Goal: Transaction & Acquisition: Purchase product/service

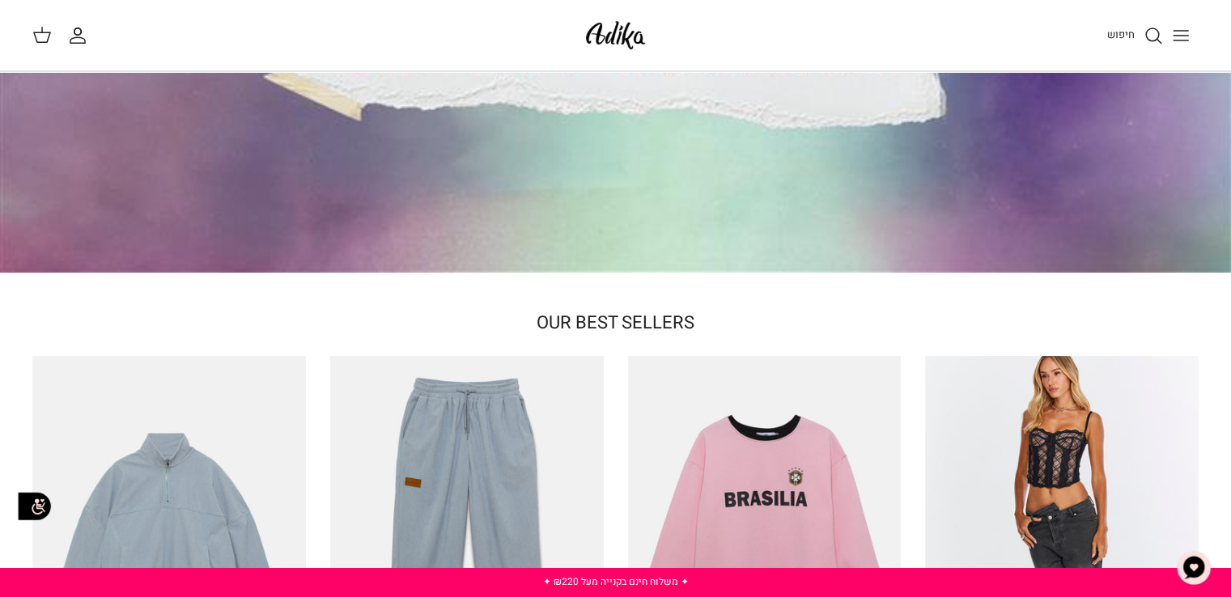
scroll to position [324, 0]
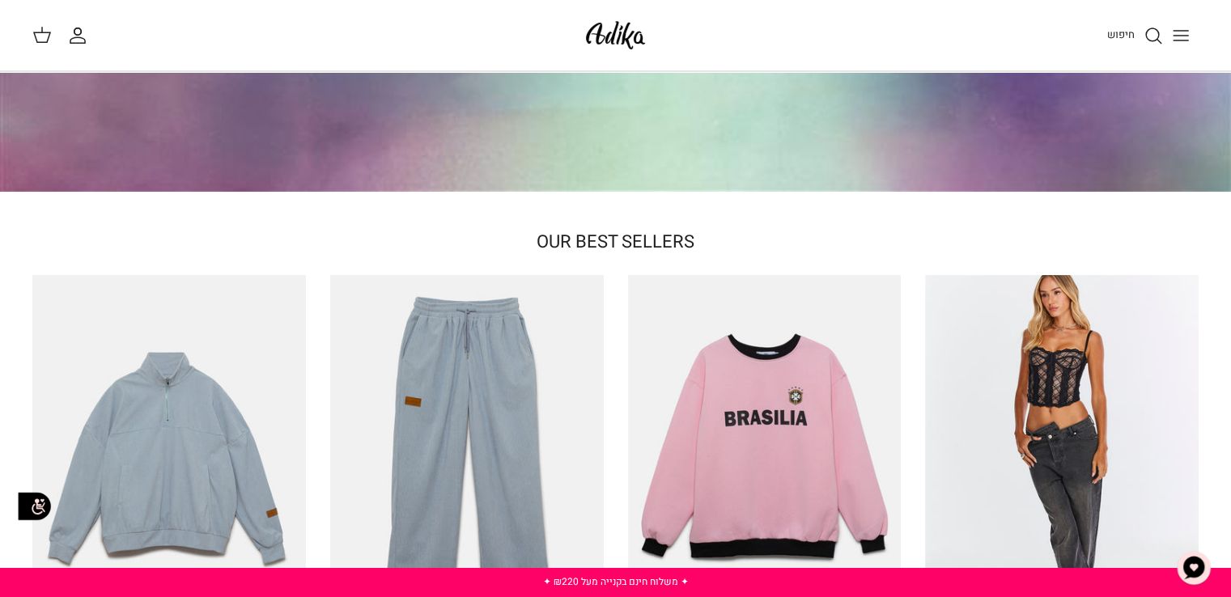
click at [1178, 29] on icon "Toggle menu" at bounding box center [1180, 35] width 19 height 19
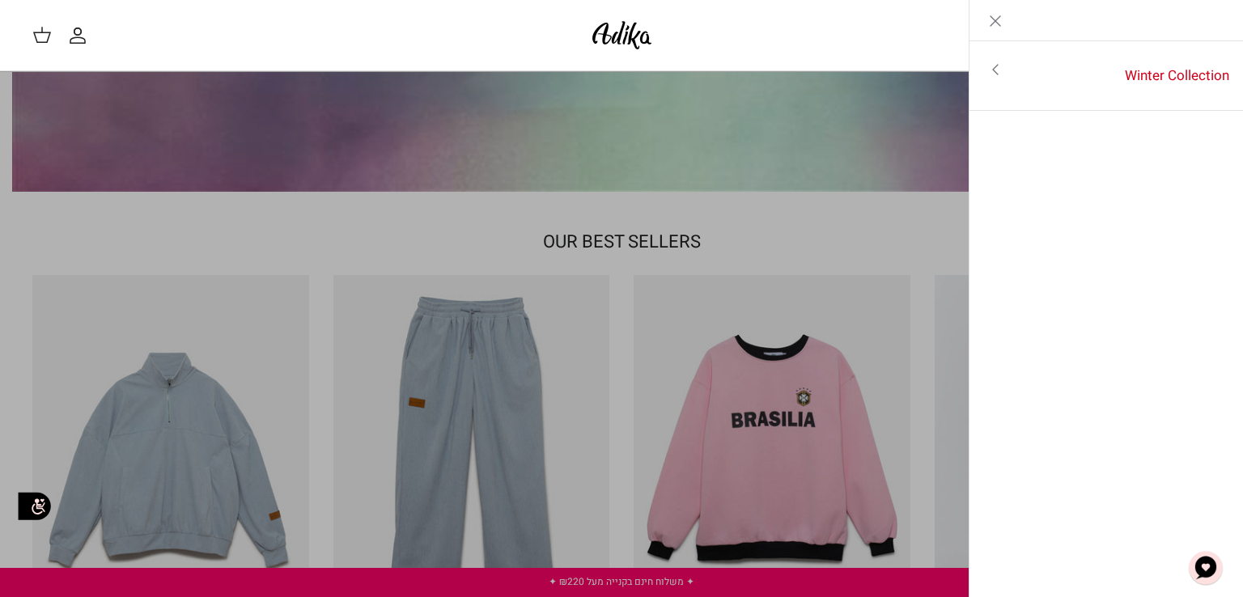
click at [864, 231] on link "Toggle menu" at bounding box center [621, 298] width 1243 height 597
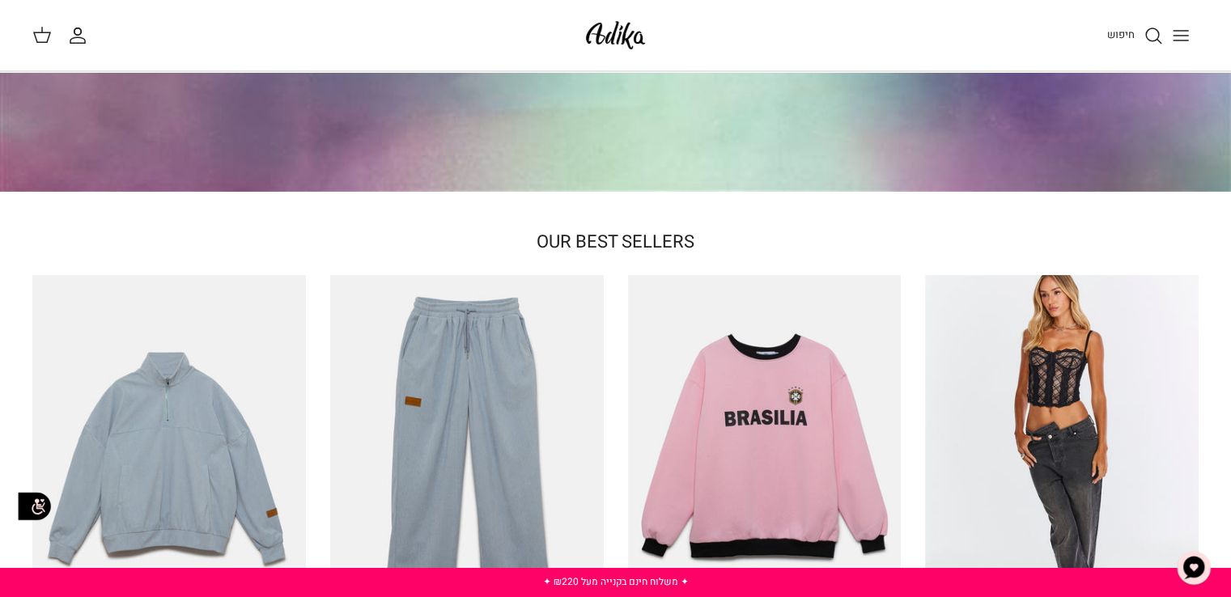
click at [1180, 40] on icon "Toggle menu" at bounding box center [1180, 35] width 19 height 19
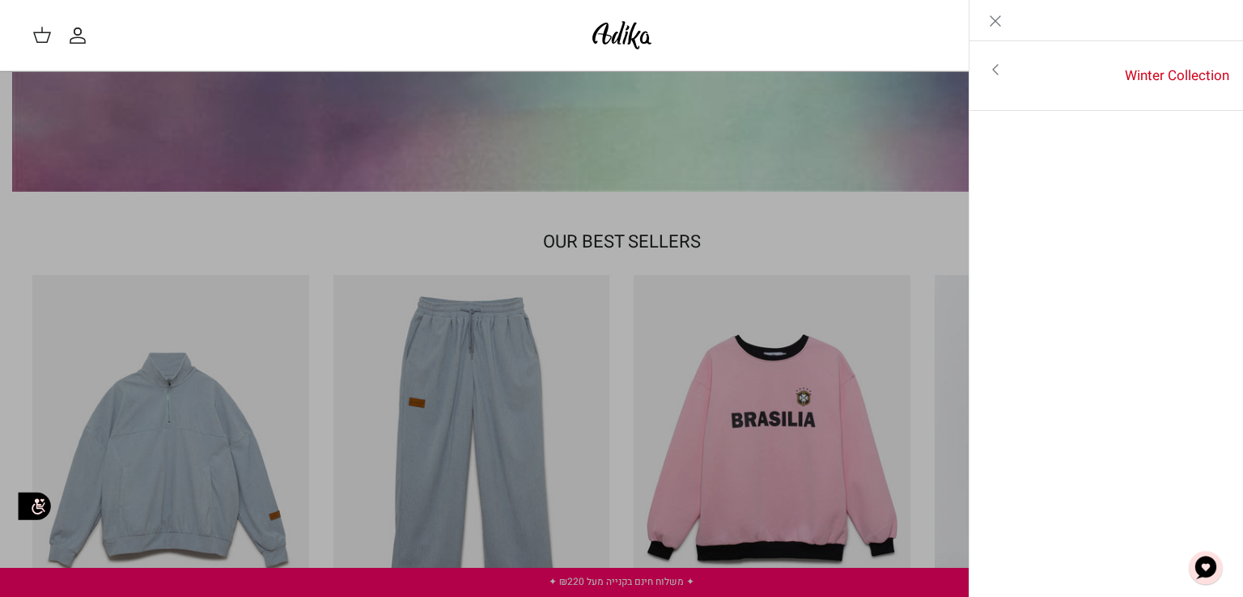
click at [809, 104] on link "Toggle menu" at bounding box center [621, 298] width 1243 height 597
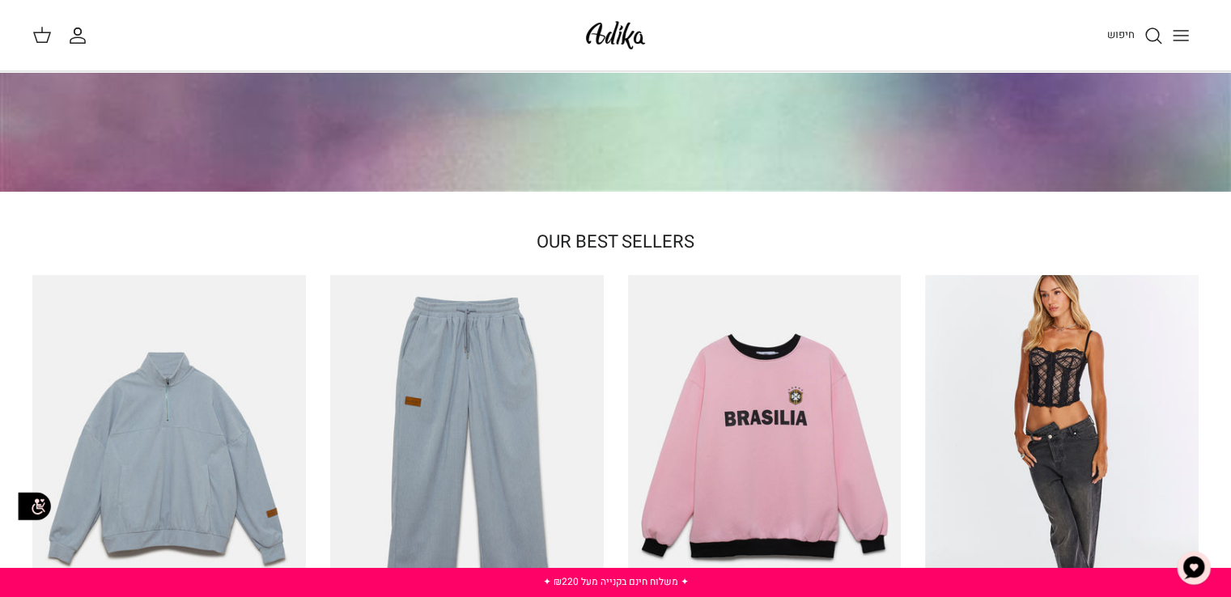
click at [1143, 32] on icon "חיפוש" at bounding box center [1152, 35] width 19 height 19
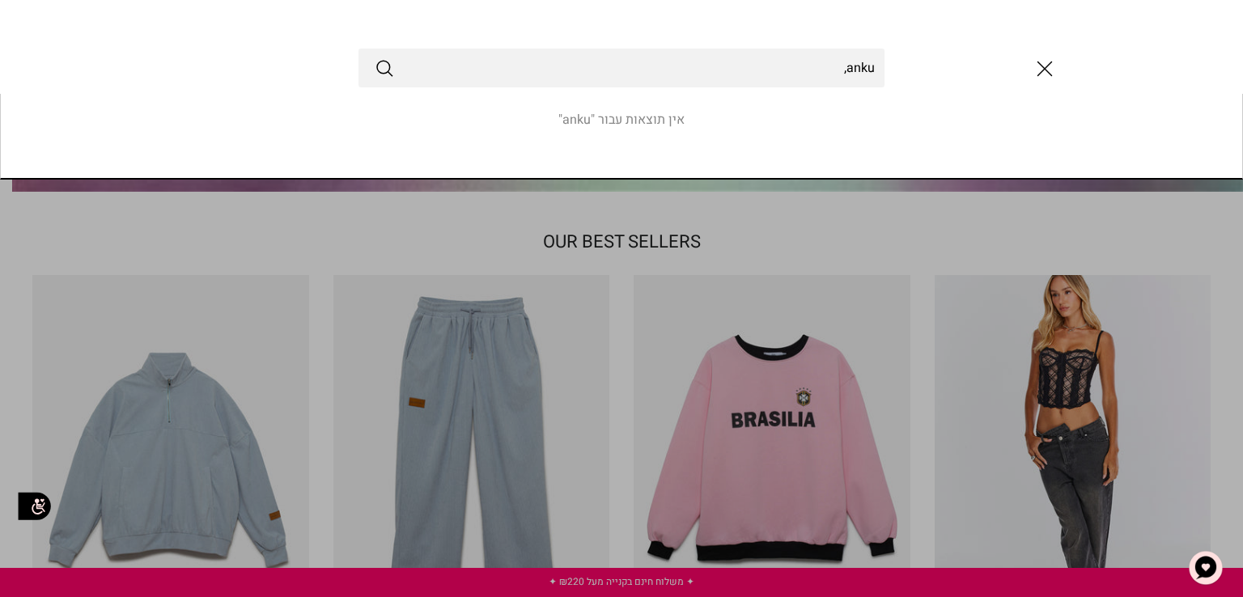
type input "anku,"
click at [375, 57] on button "Submit" at bounding box center [384, 67] width 19 height 21
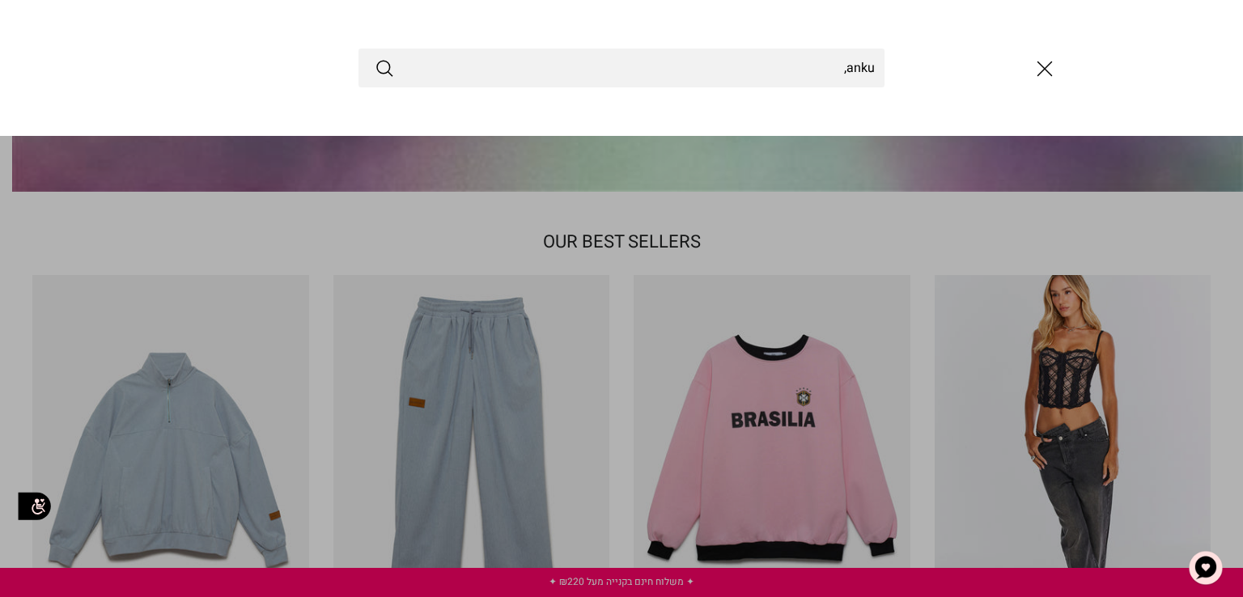
click at [916, 336] on link "Toggle menu" at bounding box center [621, 298] width 1243 height 597
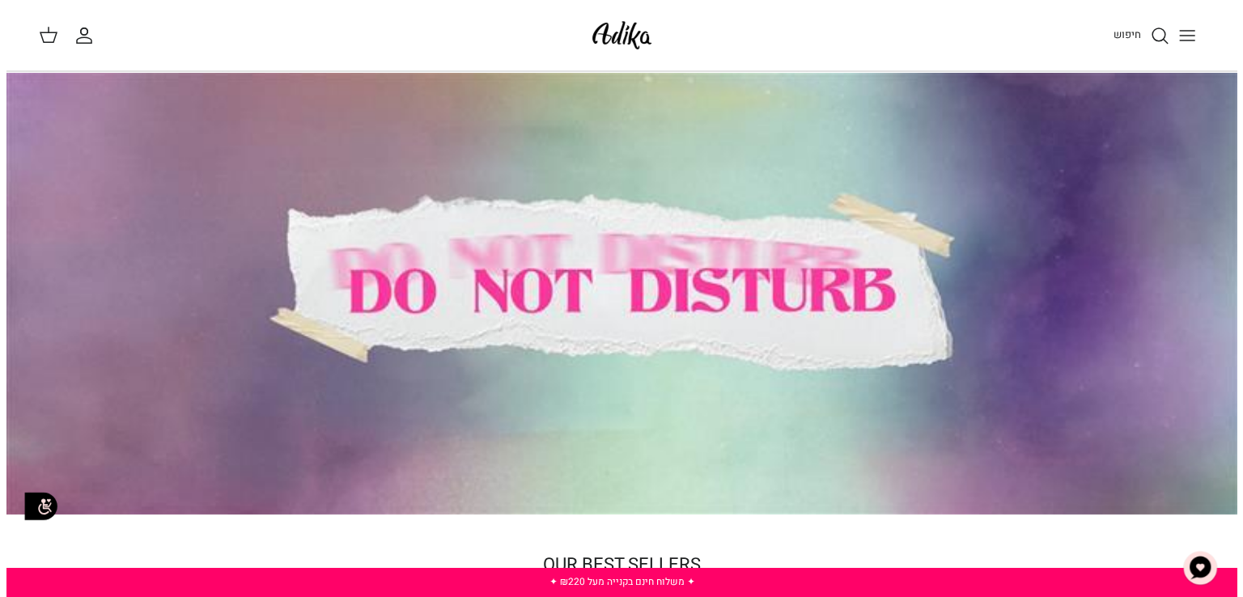
scroll to position [0, 0]
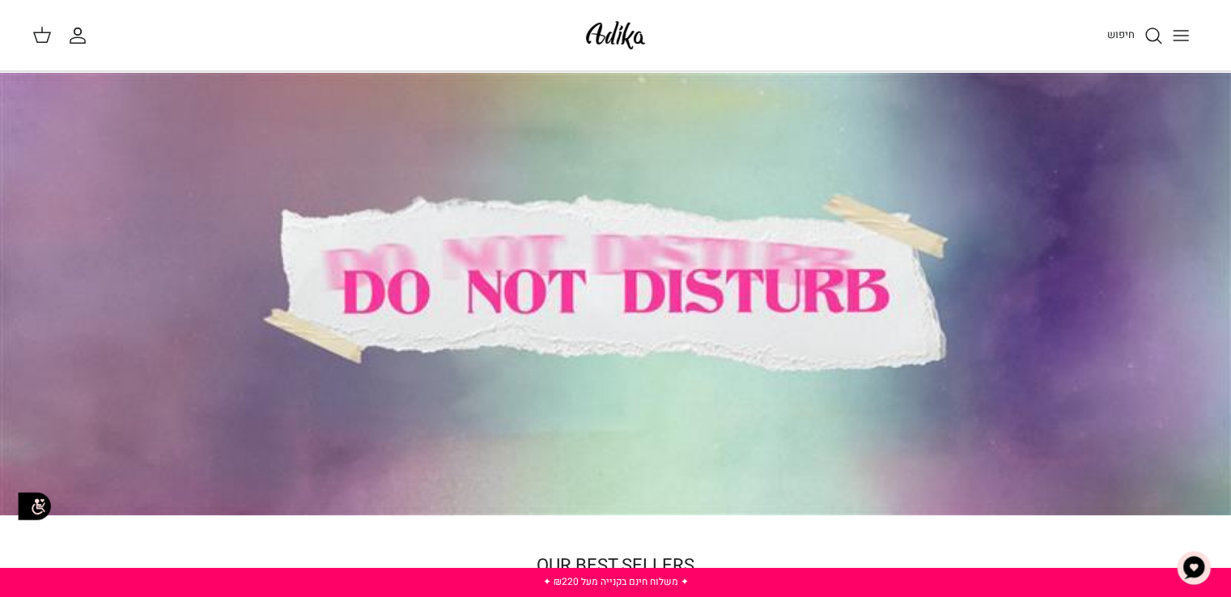
click at [1191, 36] on button "Toggle menu" at bounding box center [1181, 36] width 36 height 36
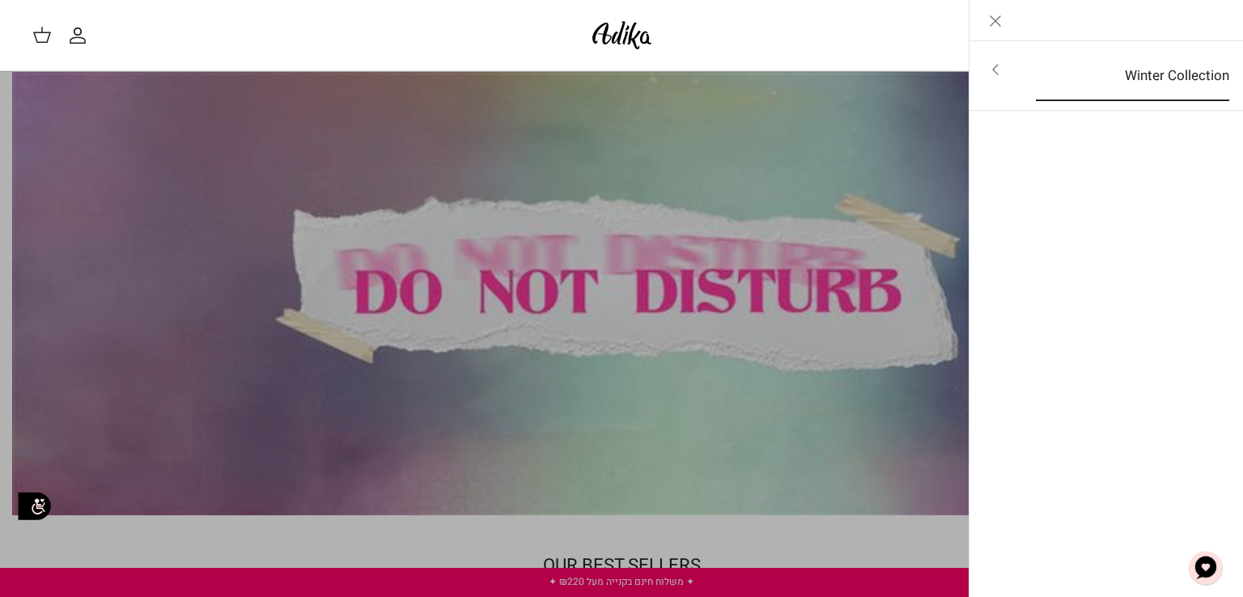
click at [1171, 84] on link "Winter Collection" at bounding box center [1132, 76] width 222 height 50
click at [1171, 62] on link "לכל הפריטים" at bounding box center [1106, 71] width 258 height 40
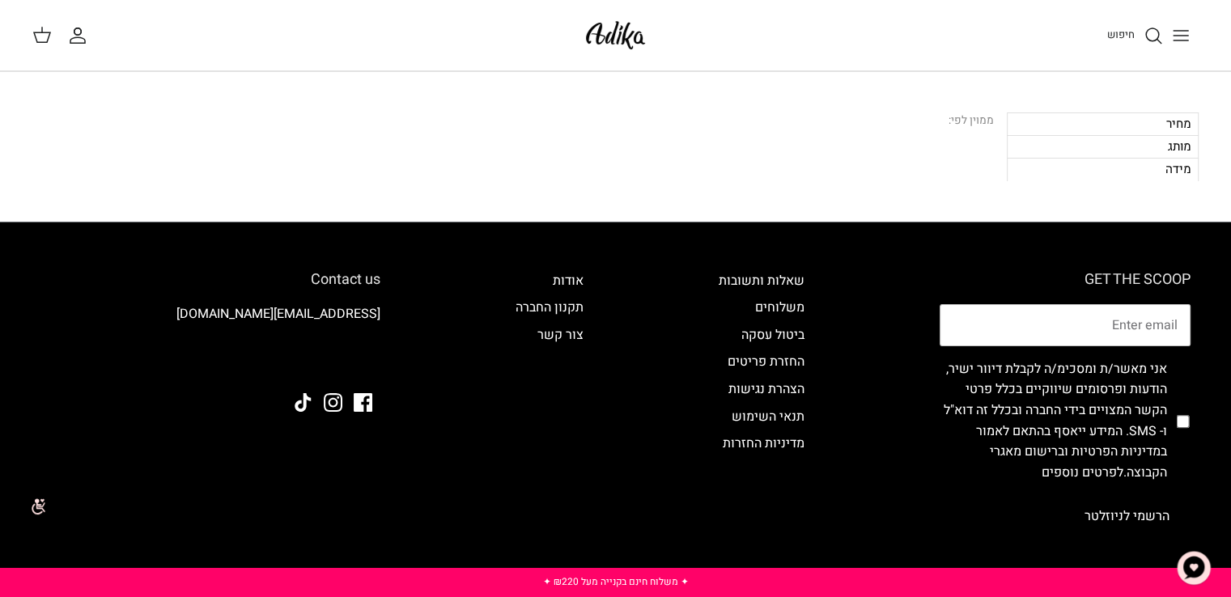
click at [1133, 39] on link "חיפוש" at bounding box center [1135, 35] width 56 height 19
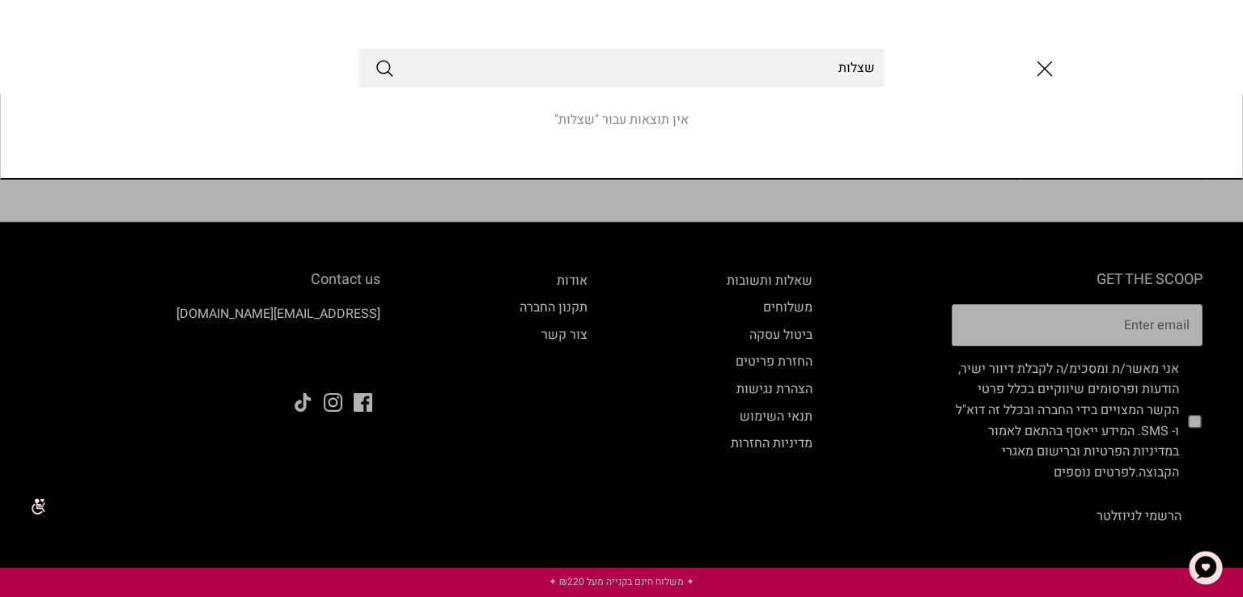
type input "שצלות"
click at [375, 57] on button "Submit" at bounding box center [384, 67] width 19 height 21
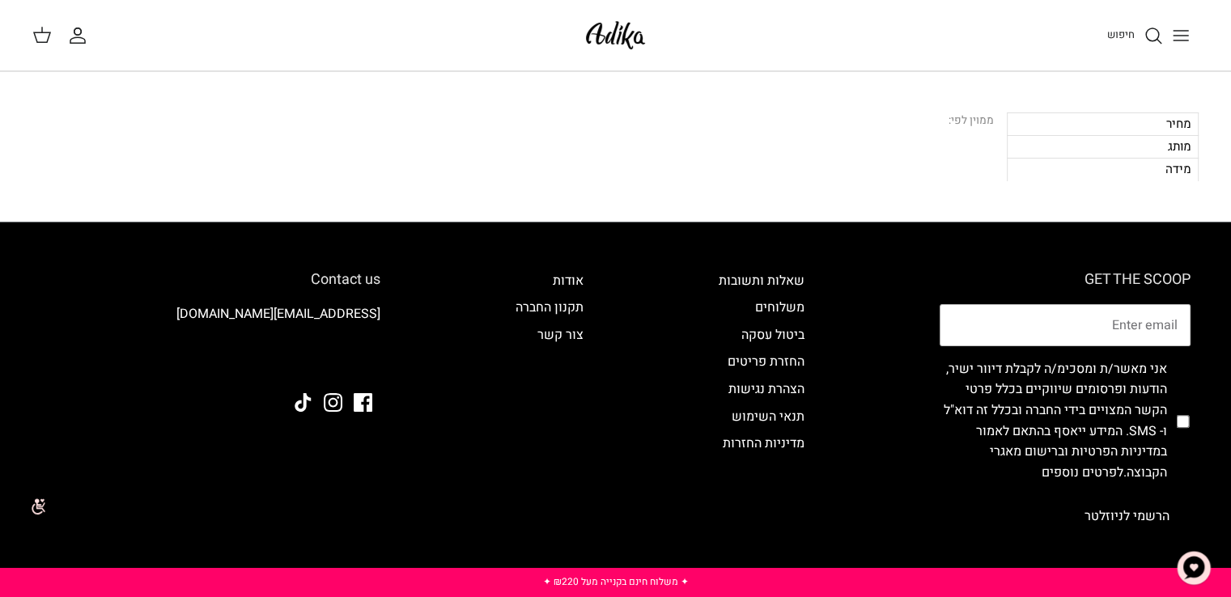
click at [1141, 33] on link "חיפוש" at bounding box center [1135, 35] width 56 height 19
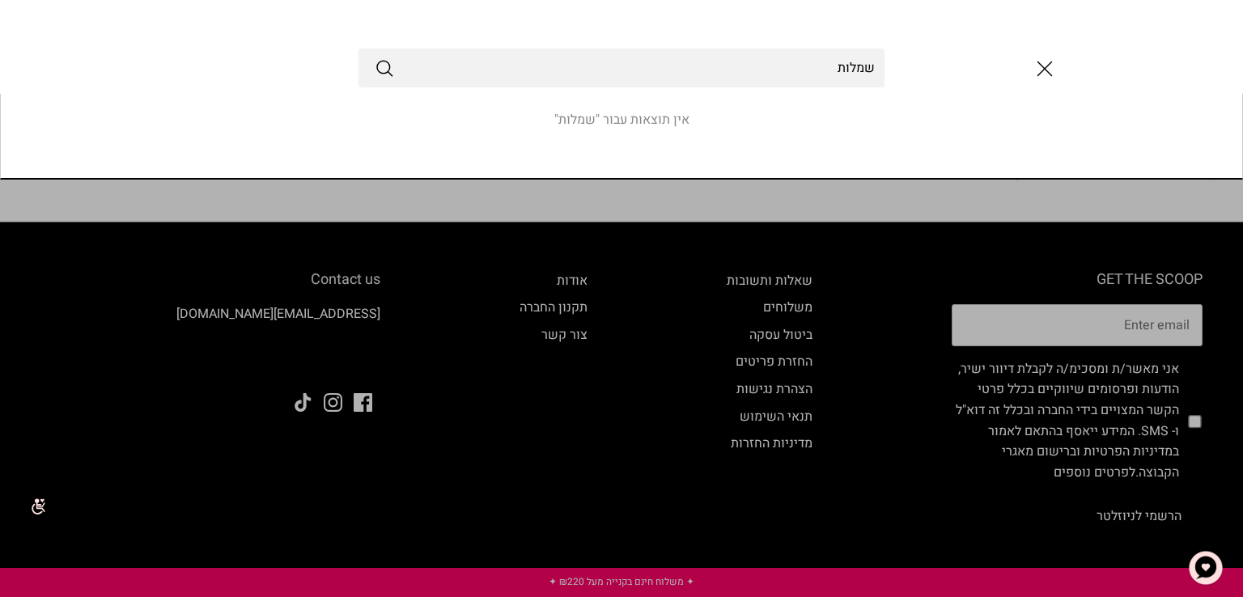
type input "שמלות"
click at [375, 57] on button "Submit" at bounding box center [384, 67] width 19 height 21
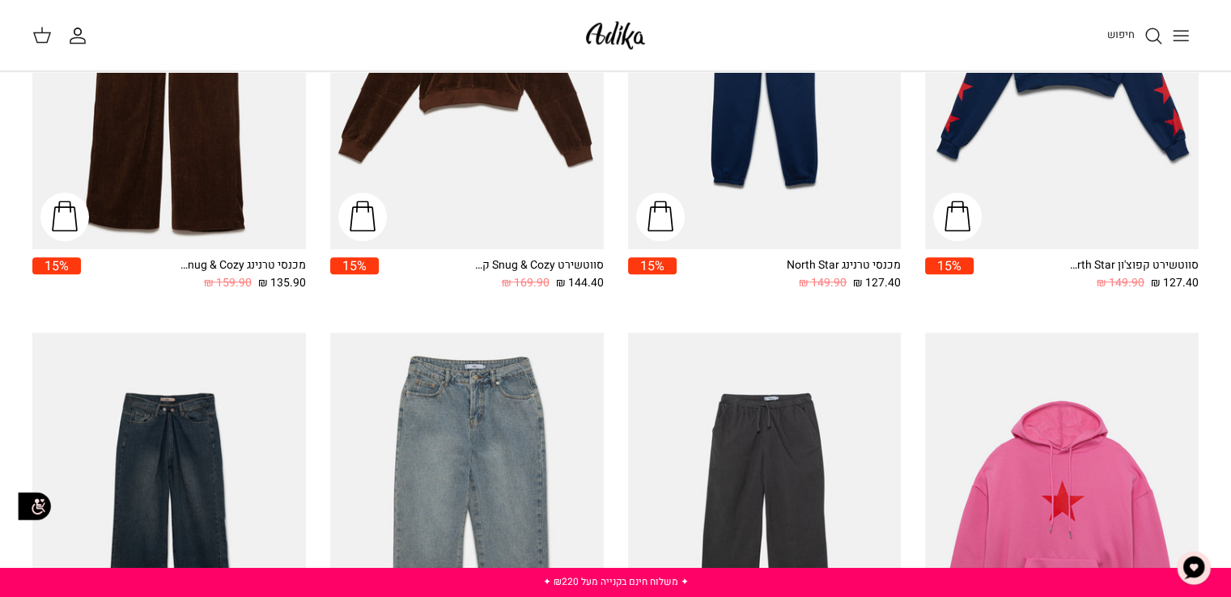
scroll to position [1270, 0]
